Goal: Check status: Check status

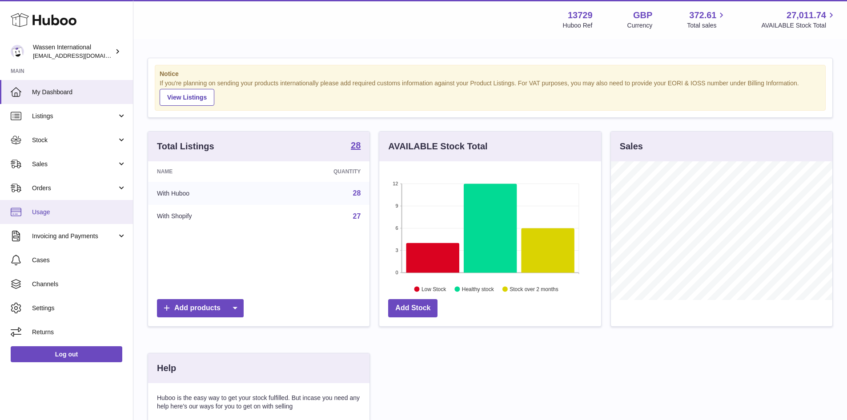
scroll to position [139, 222]
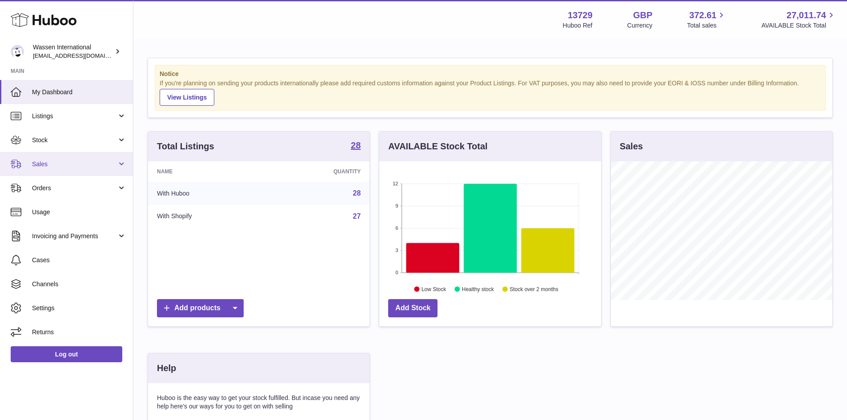
click at [82, 167] on span "Sales" at bounding box center [74, 164] width 85 height 8
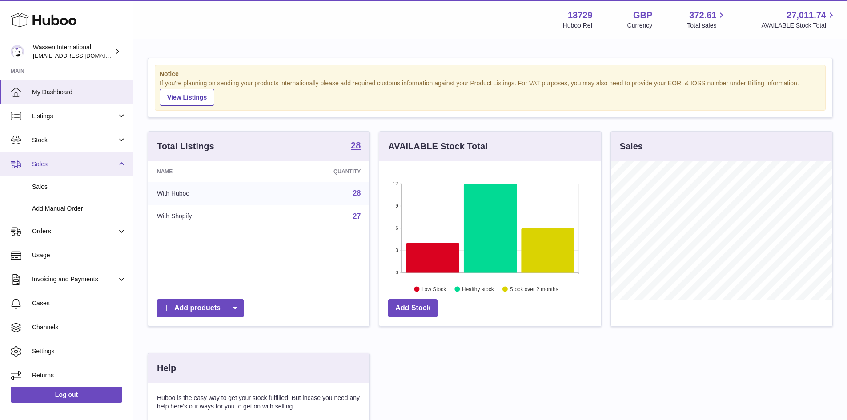
click at [82, 167] on span "Sales" at bounding box center [74, 164] width 85 height 8
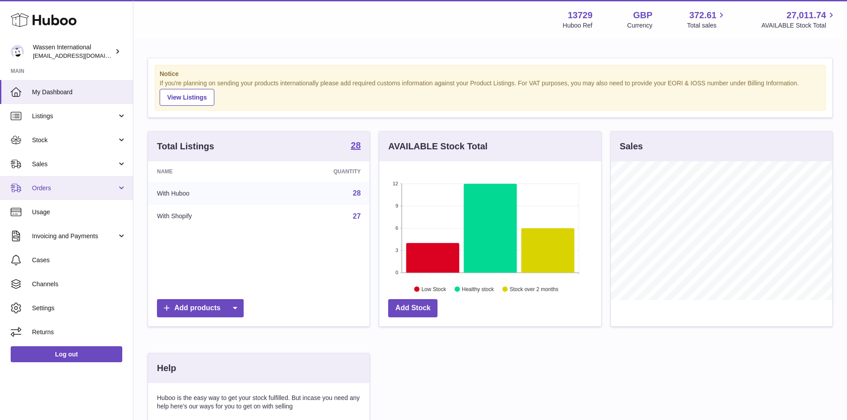
click at [87, 190] on span "Orders" at bounding box center [74, 188] width 85 height 8
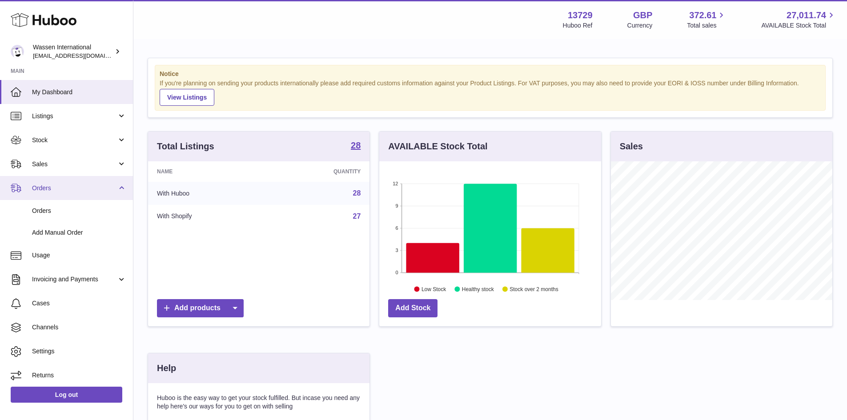
click at [91, 191] on span "Orders" at bounding box center [74, 188] width 85 height 8
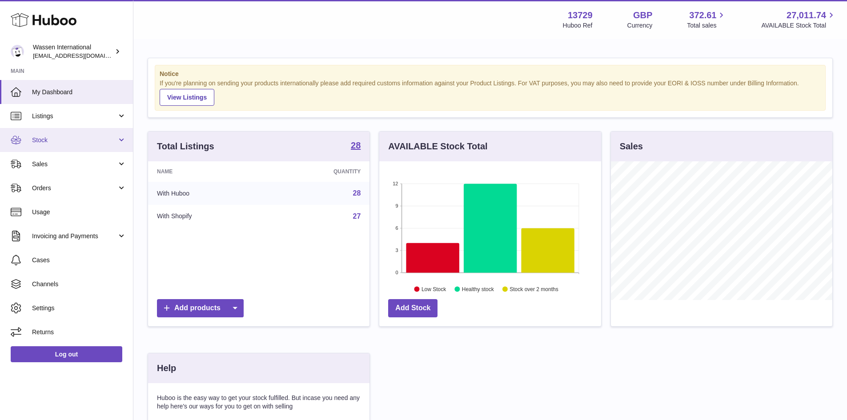
click at [96, 137] on span "Stock" at bounding box center [74, 140] width 85 height 8
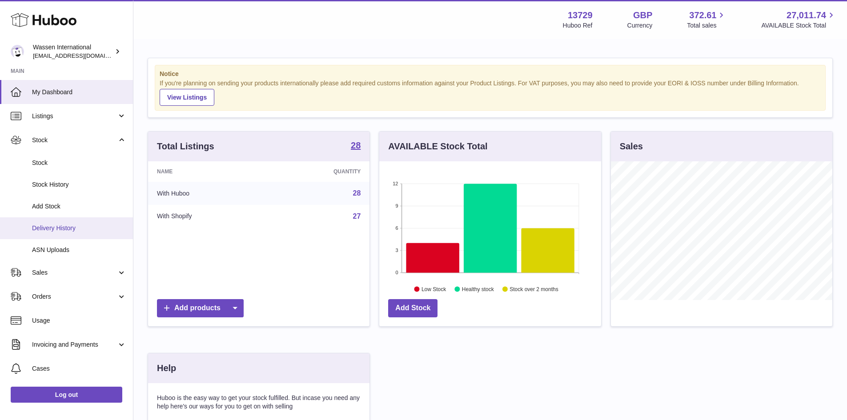
click at [81, 229] on span "Delivery History" at bounding box center [79, 228] width 94 height 8
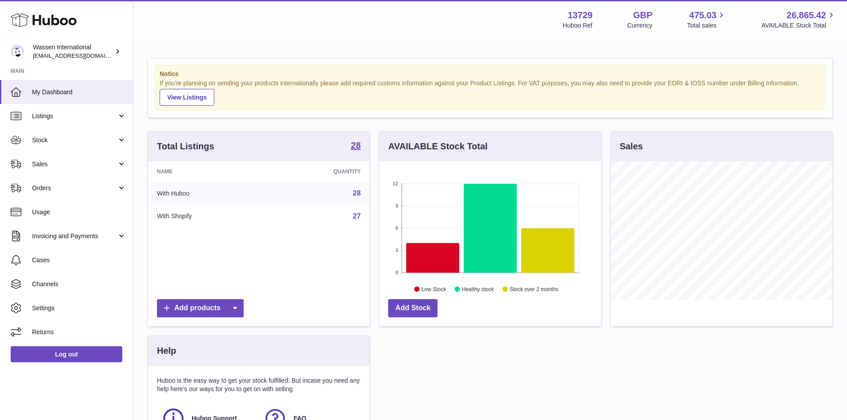
scroll to position [139, 222]
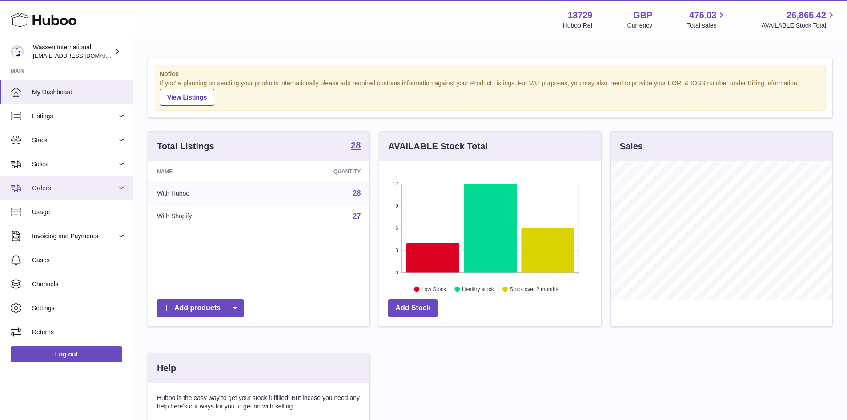
click at [106, 187] on span "Orders" at bounding box center [74, 188] width 85 height 8
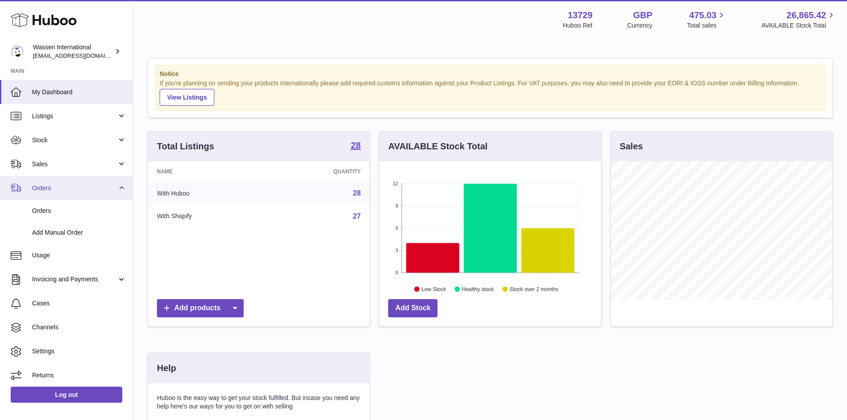
click at [85, 189] on span "Orders" at bounding box center [74, 188] width 85 height 8
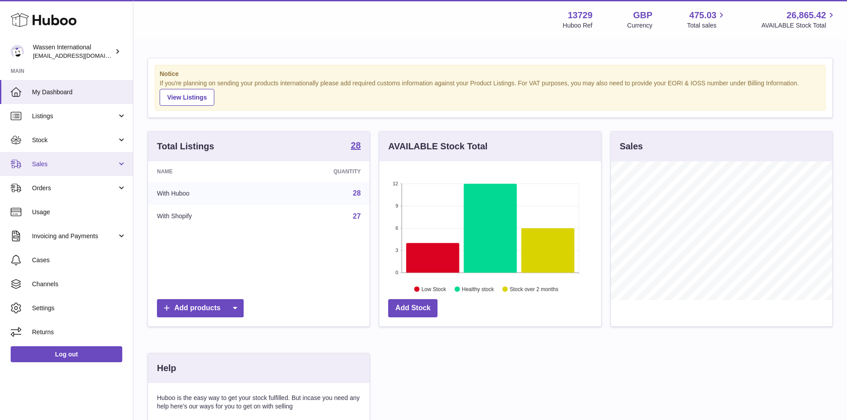
click at [90, 158] on link "Sales" at bounding box center [66, 164] width 133 height 24
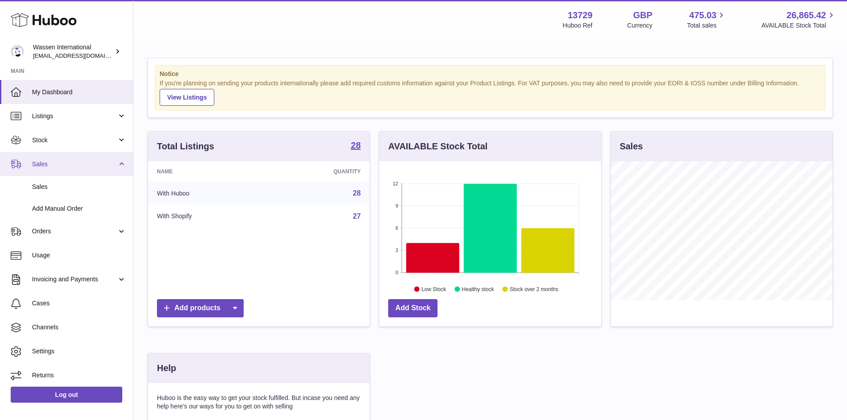
click at [90, 157] on link "Sales" at bounding box center [66, 164] width 133 height 24
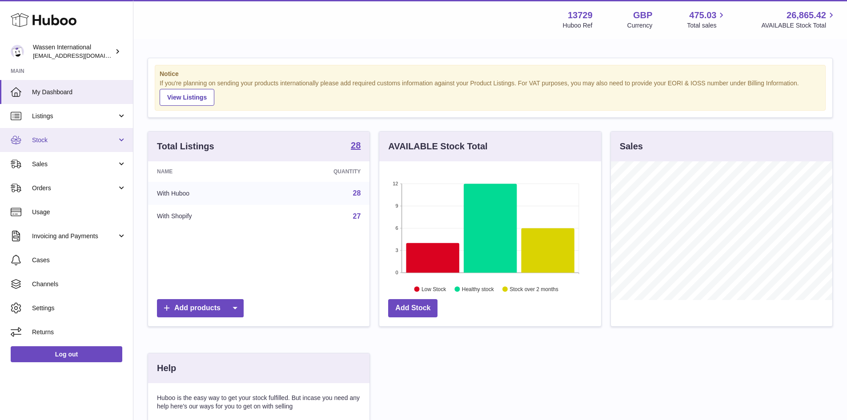
click at [99, 143] on span "Stock" at bounding box center [74, 140] width 85 height 8
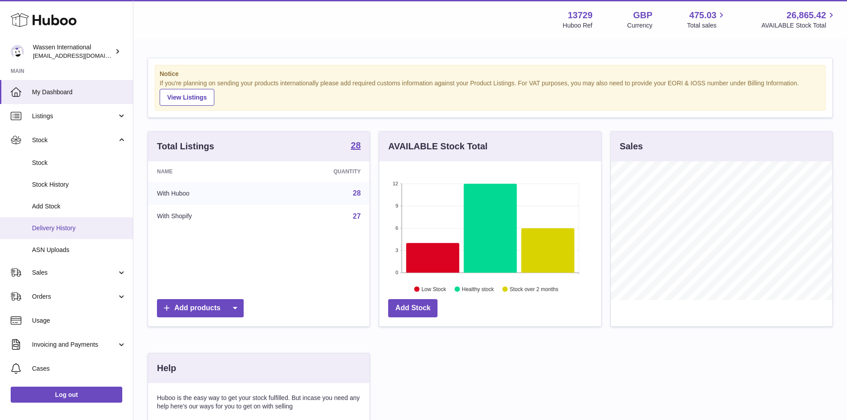
click at [73, 233] on link "Delivery History" at bounding box center [66, 228] width 133 height 22
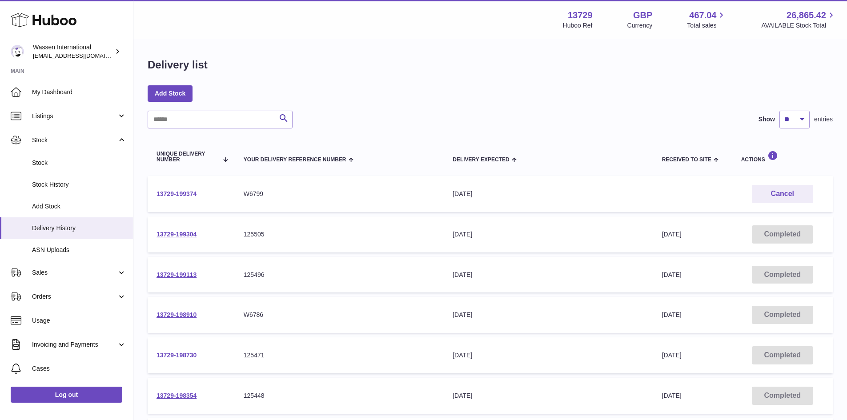
click at [180, 194] on link "13729-199374" at bounding box center [176, 193] width 40 height 7
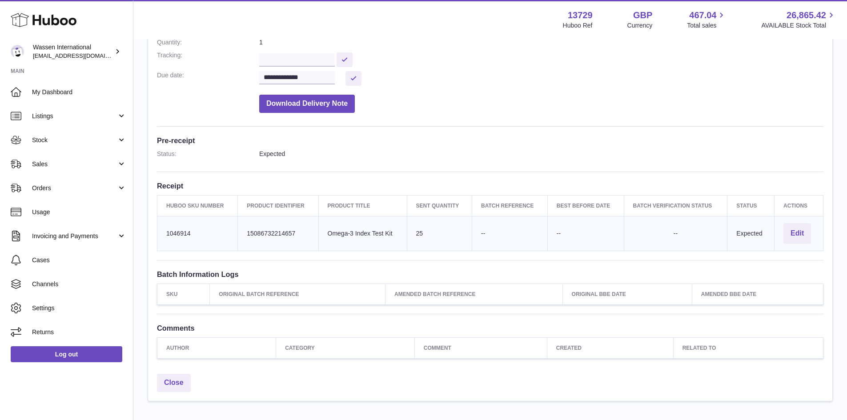
scroll to position [178, 0]
